Goal: Information Seeking & Learning: Find contact information

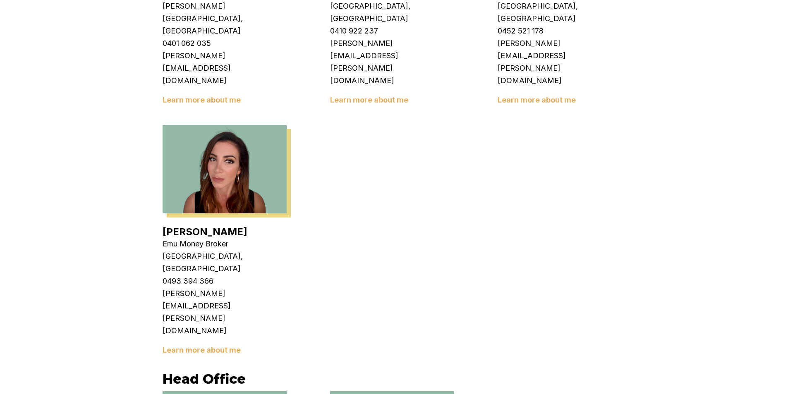
scroll to position [1407, 0]
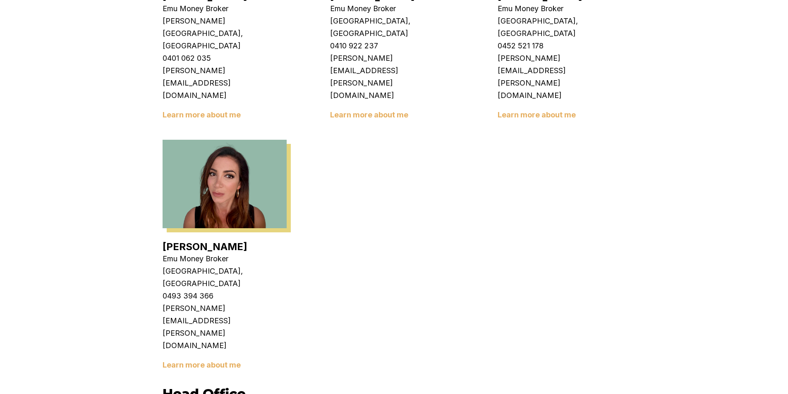
drag, startPoint x: 256, startPoint y: 276, endPoint x: 187, endPoint y: 278, distance: 69.1
copy p "emumoney.com.au"
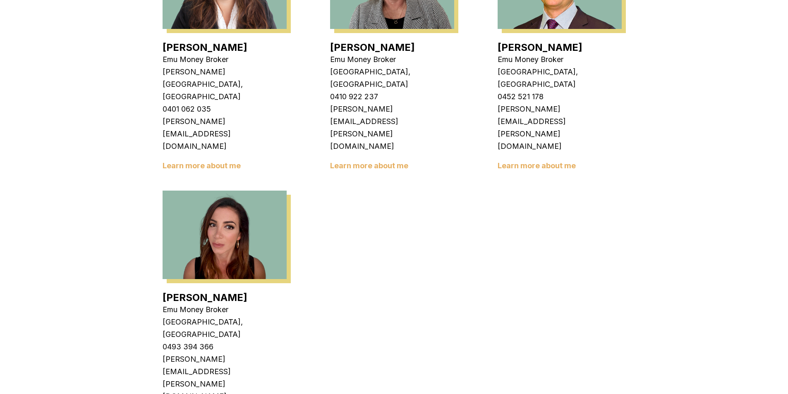
scroll to position [1366, 0]
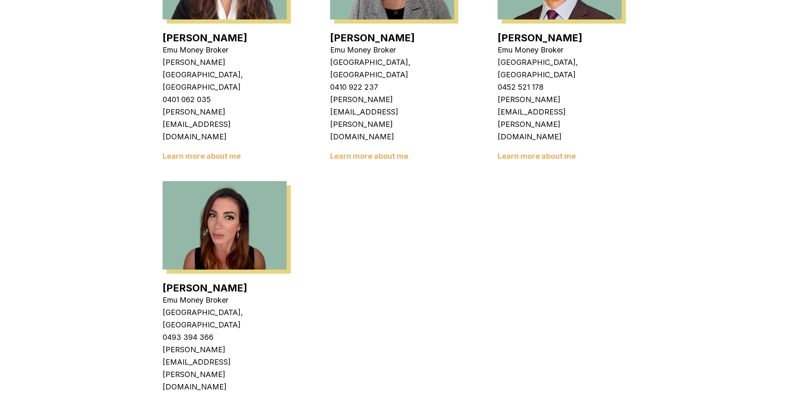
drag, startPoint x: 385, startPoint y: 308, endPoint x: 335, endPoint y: 306, distance: 50.1
copy p "0489 078 859"
drag, startPoint x: 454, startPoint y: 322, endPoint x: 335, endPoint y: 322, distance: 118.8
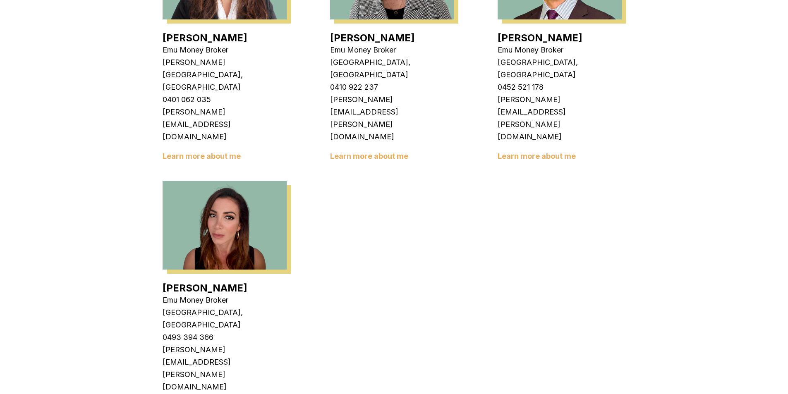
copy p "[PERSON_NAME][EMAIL_ADDRESS][PERSON_NAME][DOMAIN_NAME]"
